Goal: Task Accomplishment & Management: Use online tool/utility

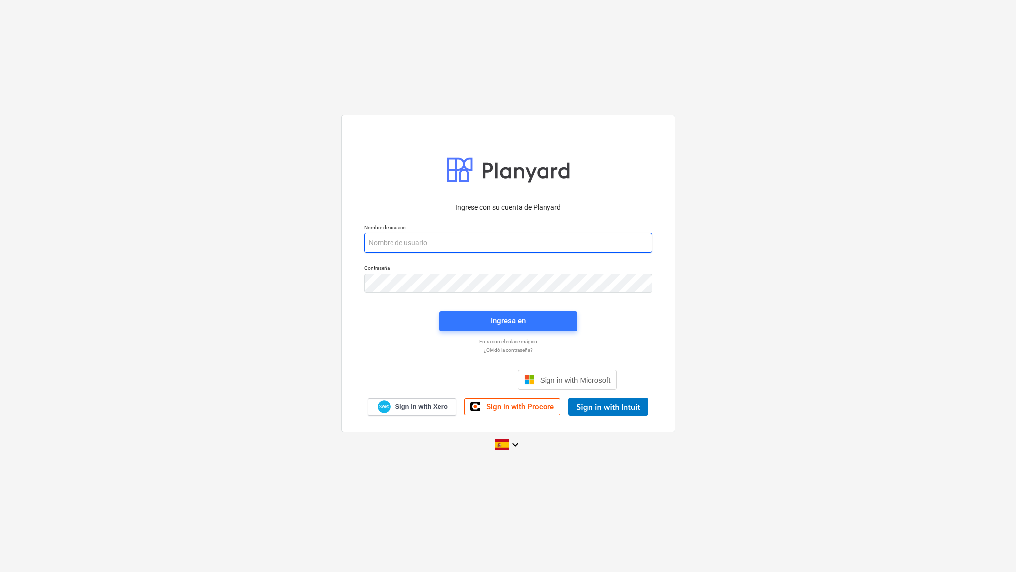
type input "[EMAIL_ADDRESS][DOMAIN_NAME]"
click at [460, 321] on span "Ingresa en" at bounding box center [508, 321] width 114 height 13
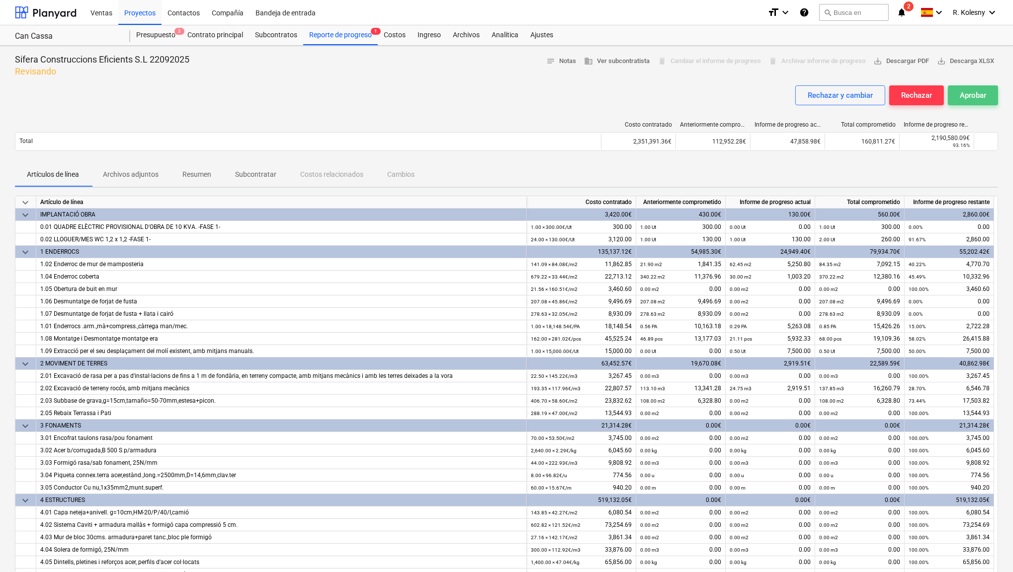
click at [980, 95] on div "Aprobar" at bounding box center [972, 95] width 26 height 13
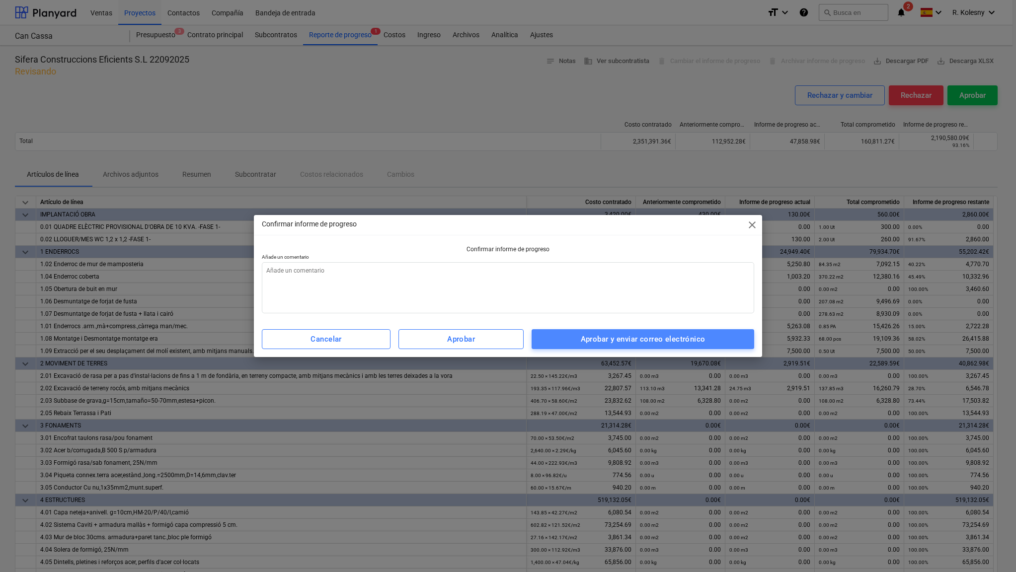
click at [581, 341] on div "Aprobar y enviar correo electrónico" at bounding box center [643, 339] width 125 height 13
type textarea "x"
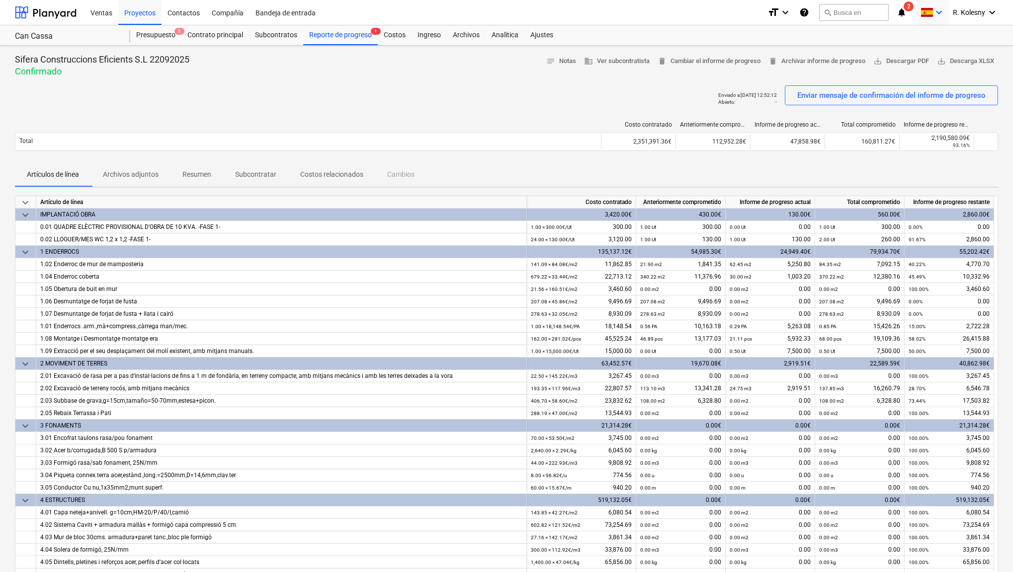
click at [928, 13] on span at bounding box center [926, 12] width 12 height 9
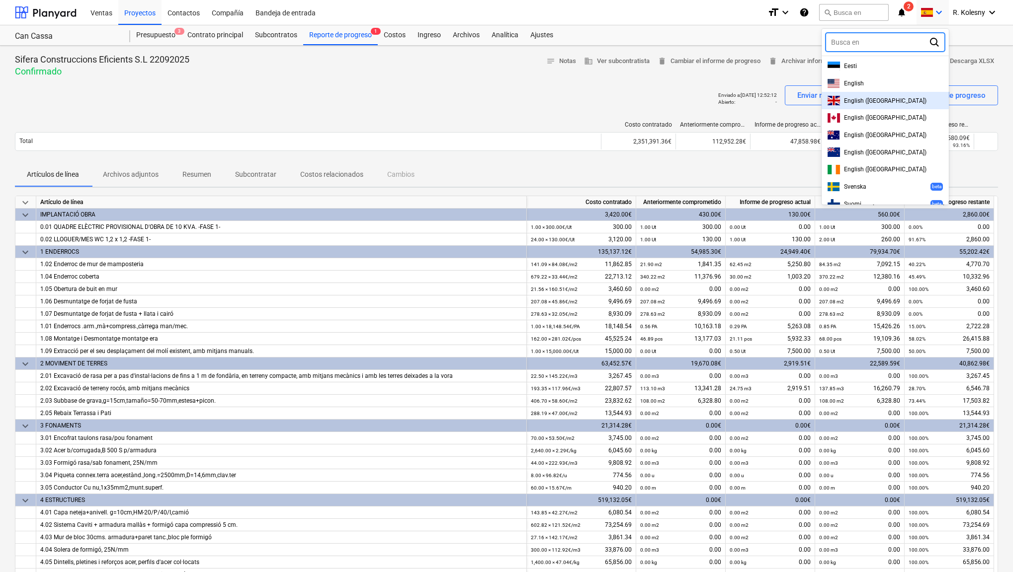
click at [880, 98] on div "English ([GEOGRAPHIC_DATA])" at bounding box center [884, 100] width 115 height 9
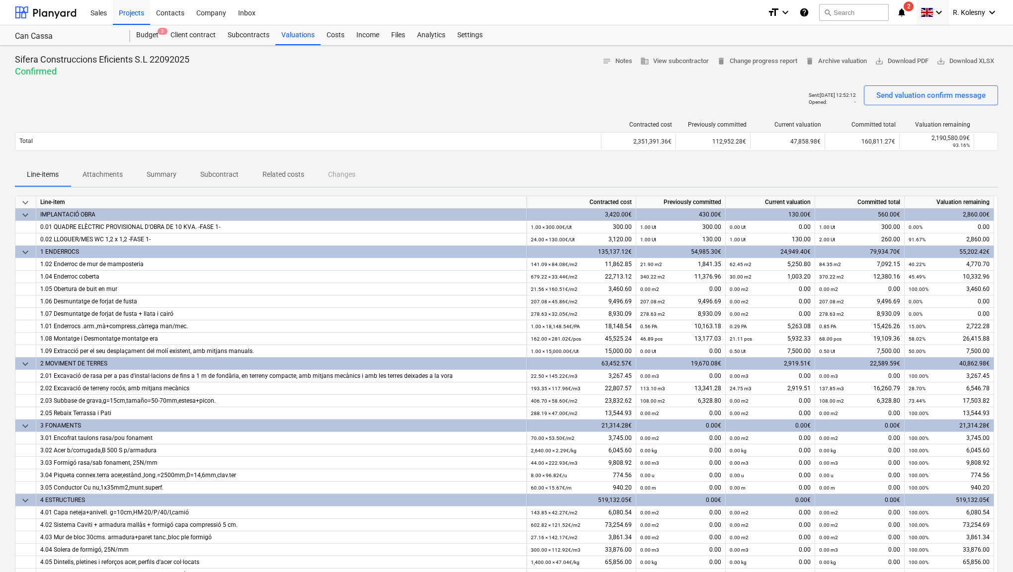
click at [162, 172] on p "Summary" at bounding box center [162, 174] width 30 height 10
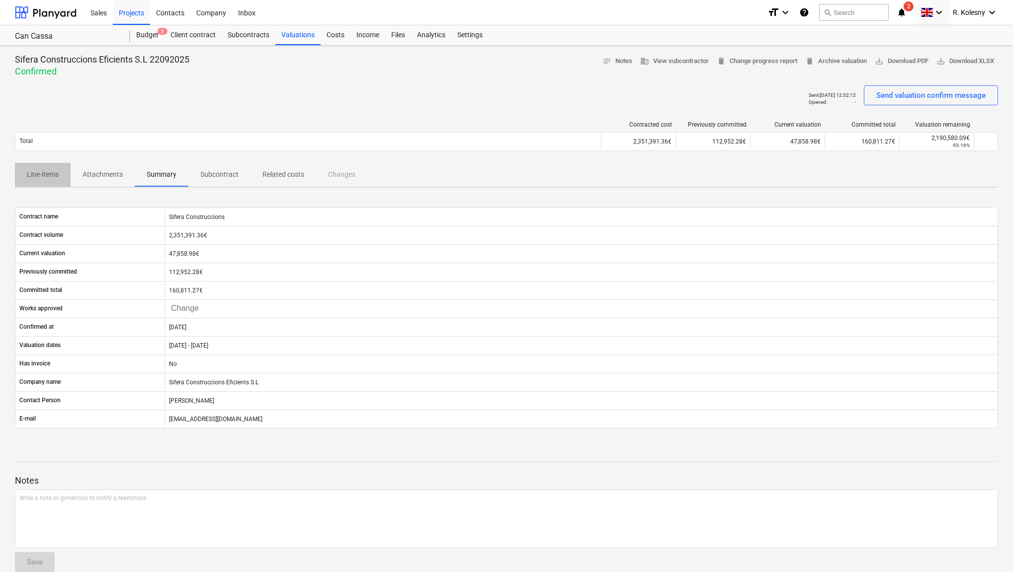
click at [42, 174] on p "Line-items" at bounding box center [43, 174] width 32 height 10
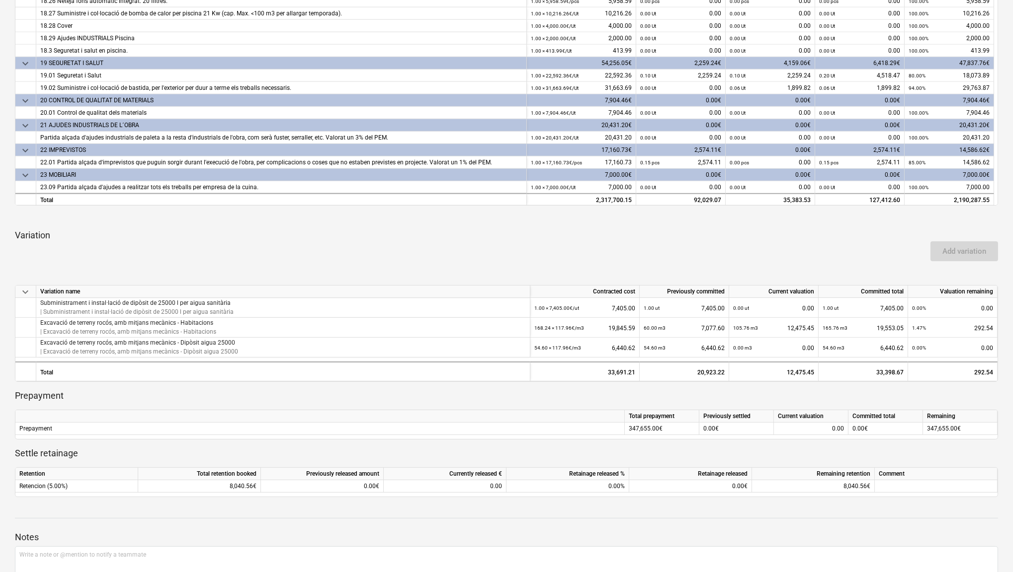
scroll to position [462, 0]
